Goal: Task Accomplishment & Management: Complete application form

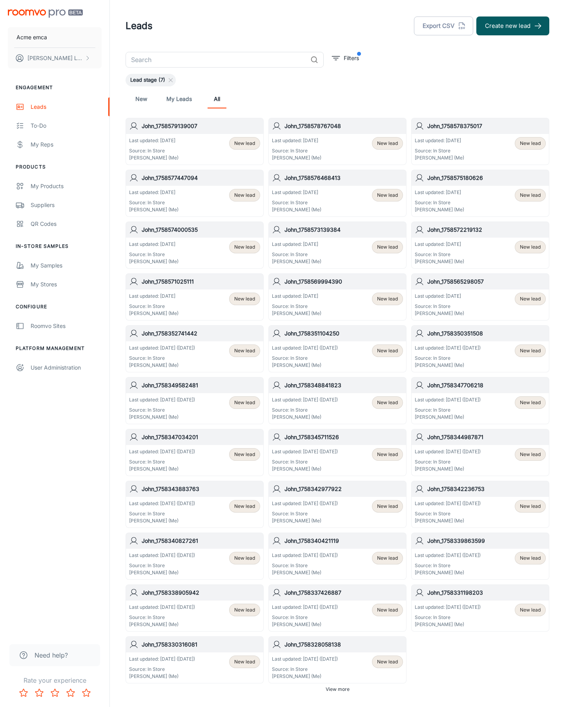
click at [513, 26] on button "Create new lead" at bounding box center [513, 25] width 73 height 19
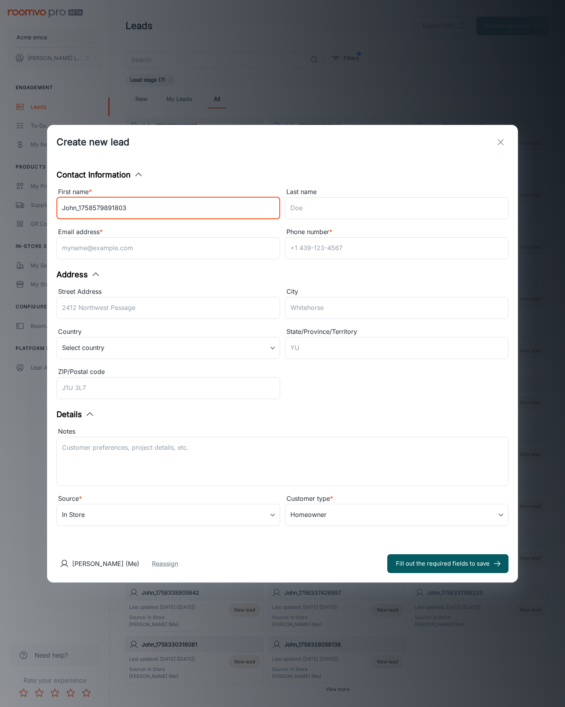
type input "John_1758579891803"
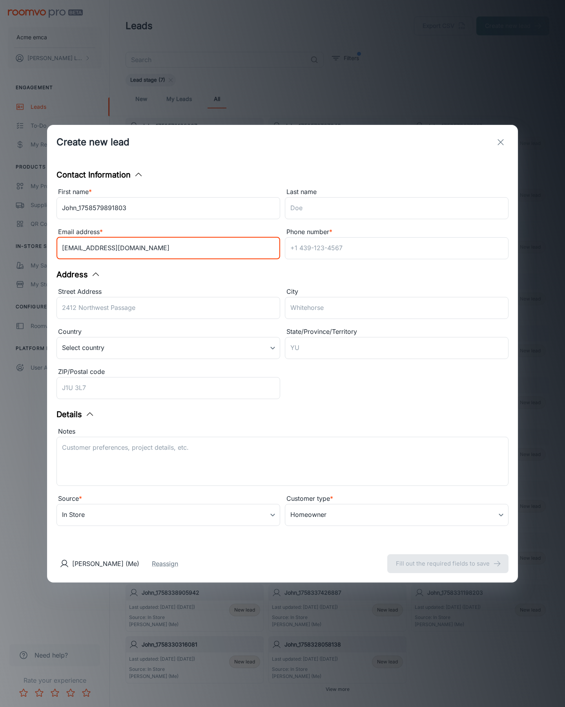
type input "[EMAIL_ADDRESS][DOMAIN_NAME]"
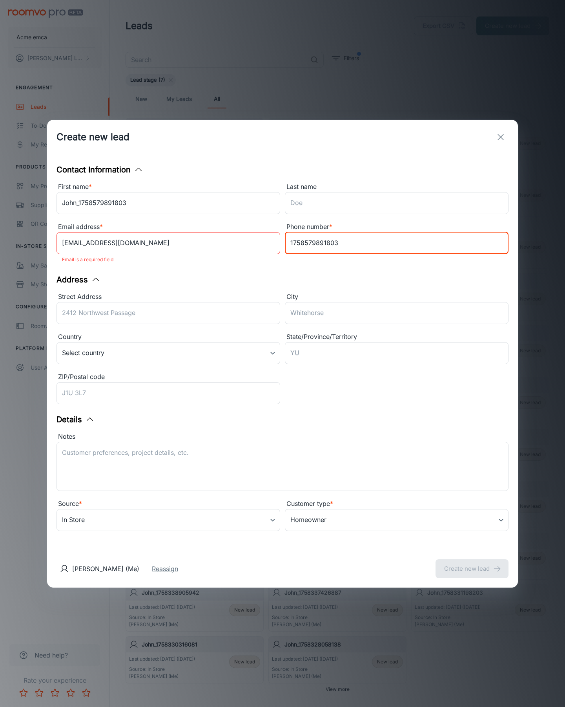
type input "1758579891803"
click at [472, 563] on button "Create new lead" at bounding box center [472, 568] width 73 height 19
